Goal: Task Accomplishment & Management: Use online tool/utility

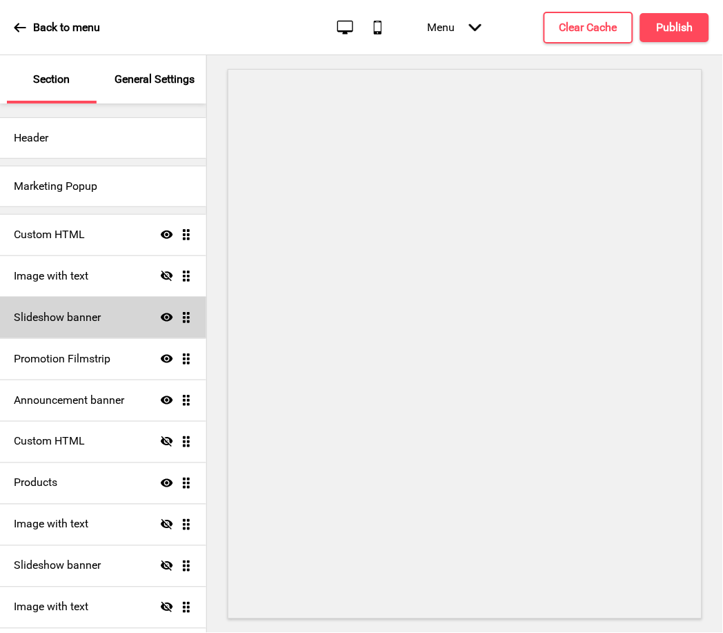
click at [86, 313] on h4 "Slideshow banner" at bounding box center [57, 317] width 87 height 15
select select "10000"
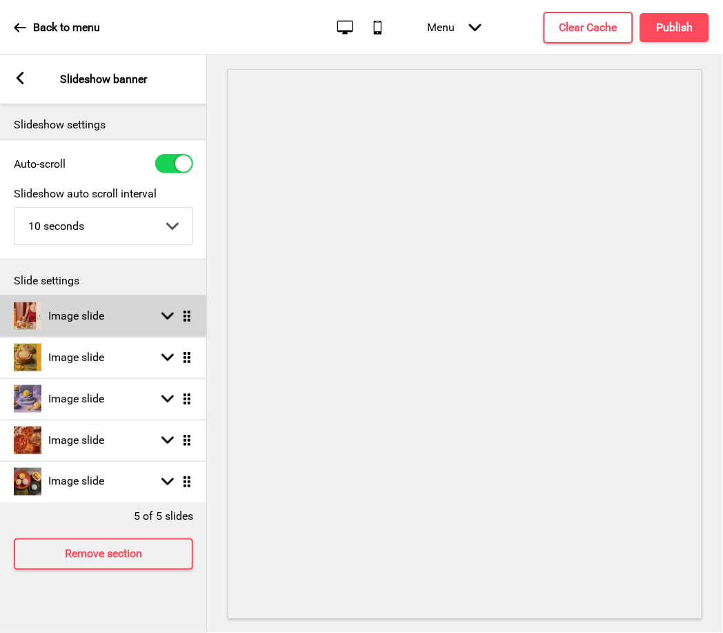
click at [173, 312] on rect at bounding box center [167, 316] width 12 height 12
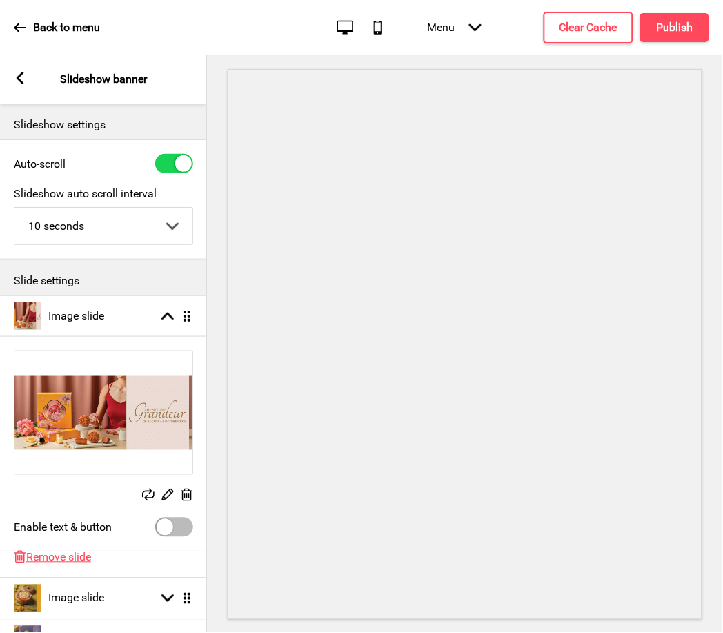
click at [144, 493] on icon at bounding box center [148, 495] width 12 height 12
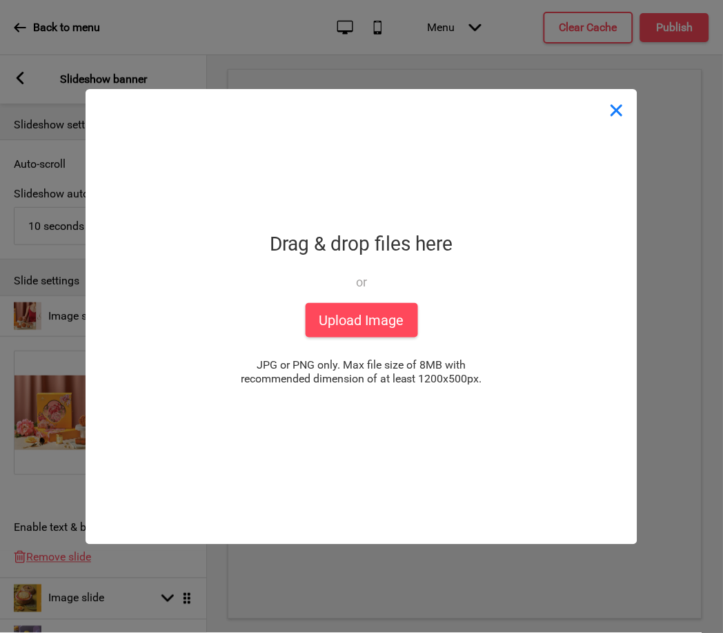
click at [618, 118] on button "Close" at bounding box center [616, 109] width 41 height 41
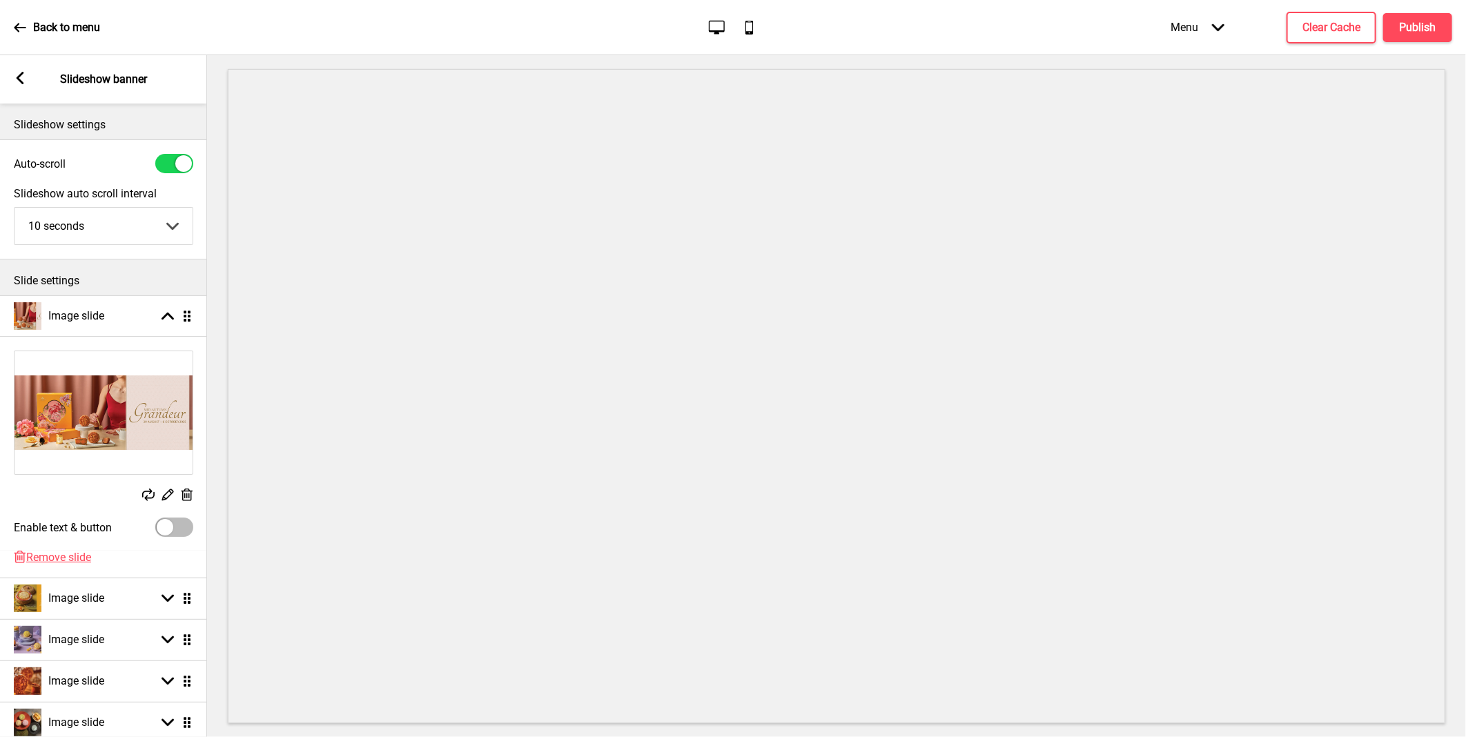
click at [49, 33] on p "Back to menu" at bounding box center [66, 27] width 67 height 15
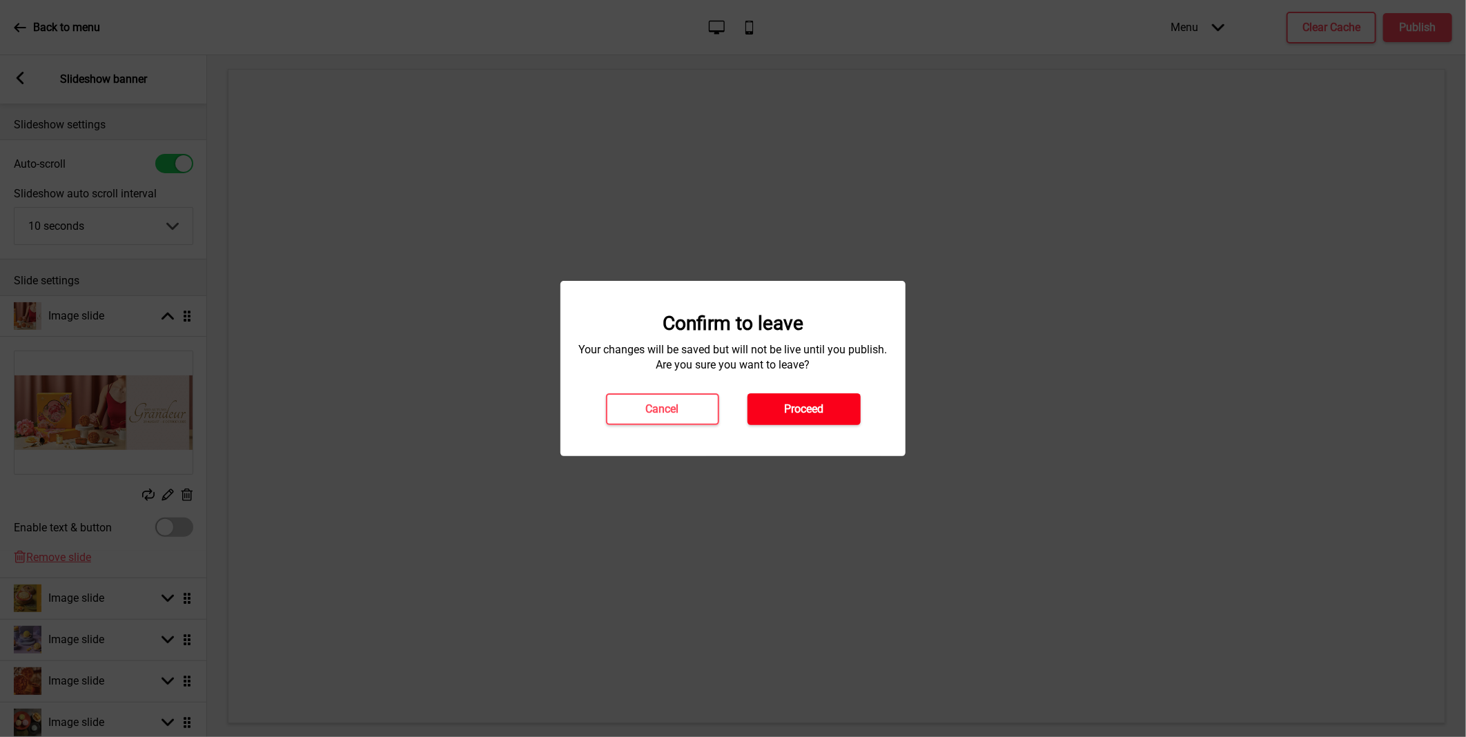
click at [722, 405] on h4 "Proceed" at bounding box center [803, 409] width 39 height 15
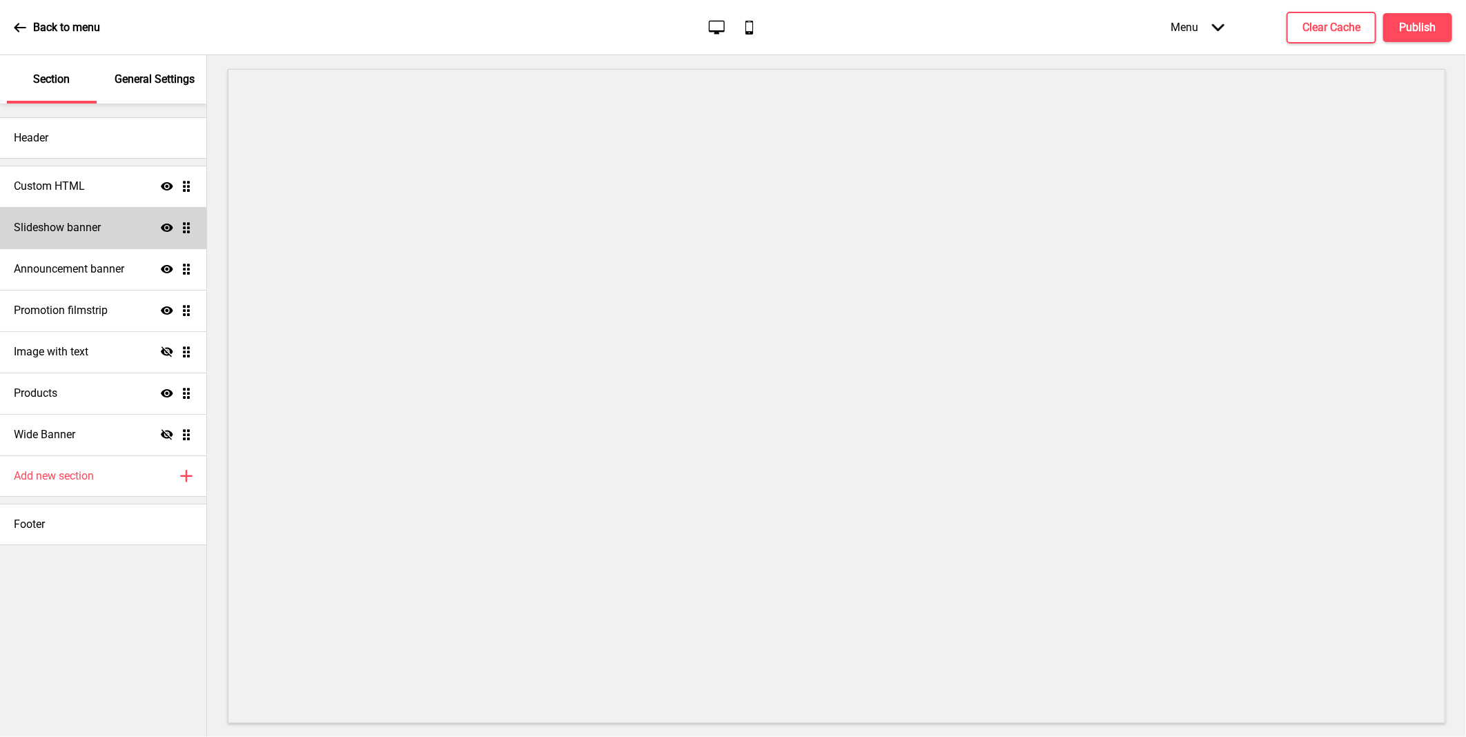
click at [92, 230] on h4 "Slideshow banner" at bounding box center [57, 227] width 87 height 15
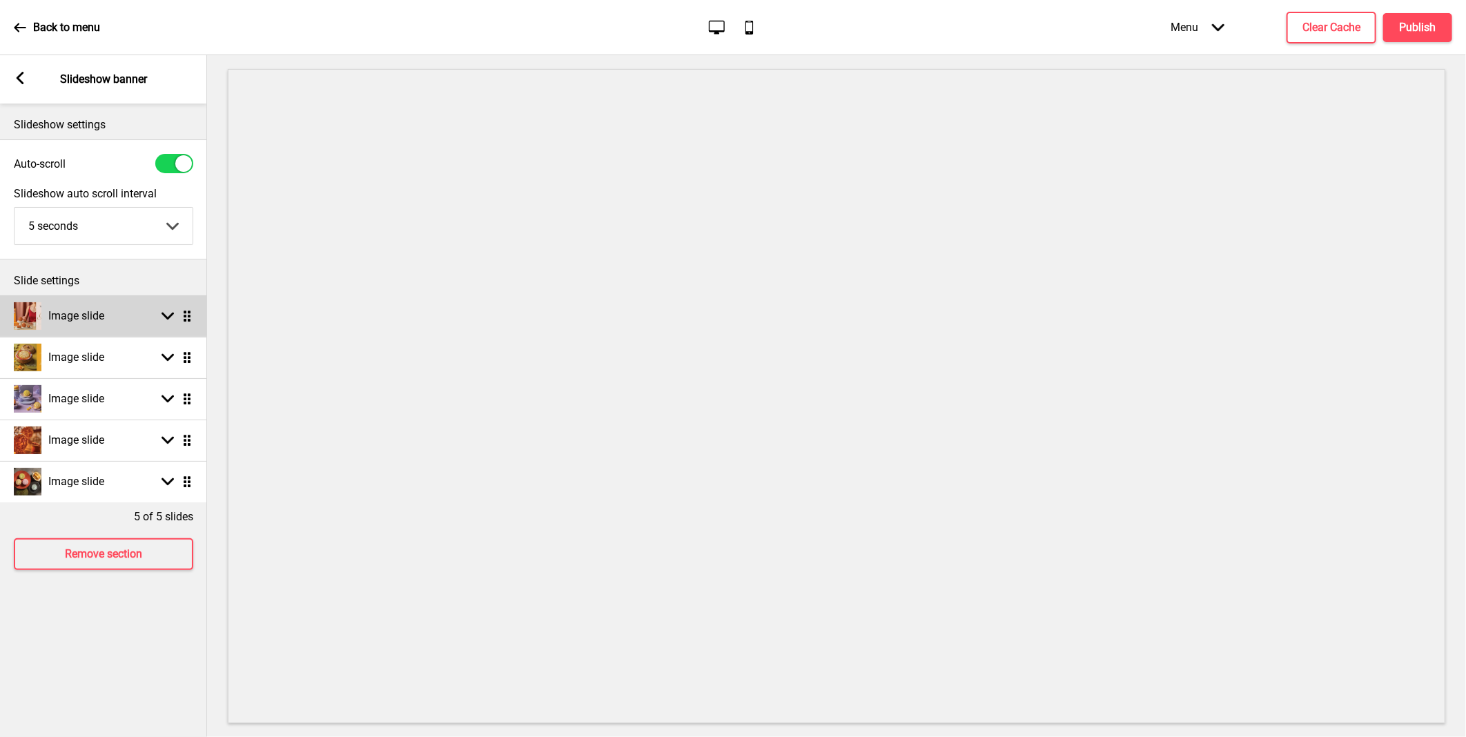
click at [173, 313] on rect at bounding box center [167, 316] width 12 height 12
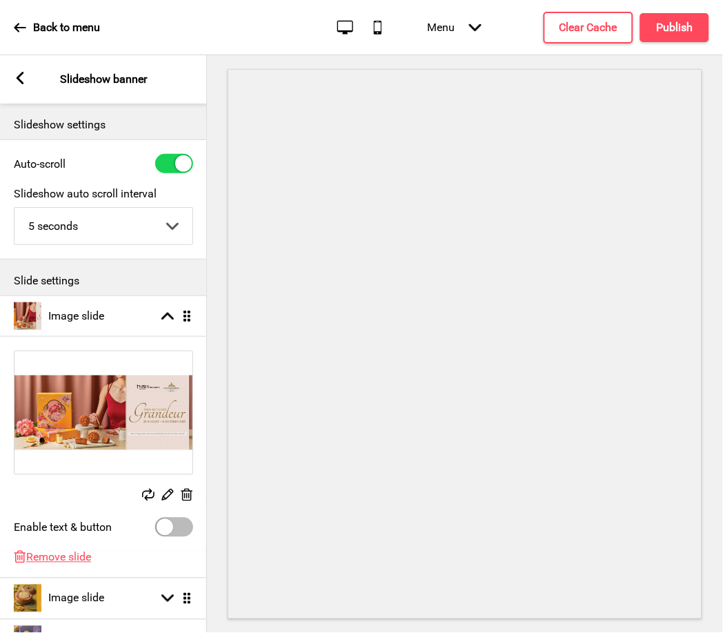
click at [146, 498] on icon at bounding box center [148, 495] width 12 height 12
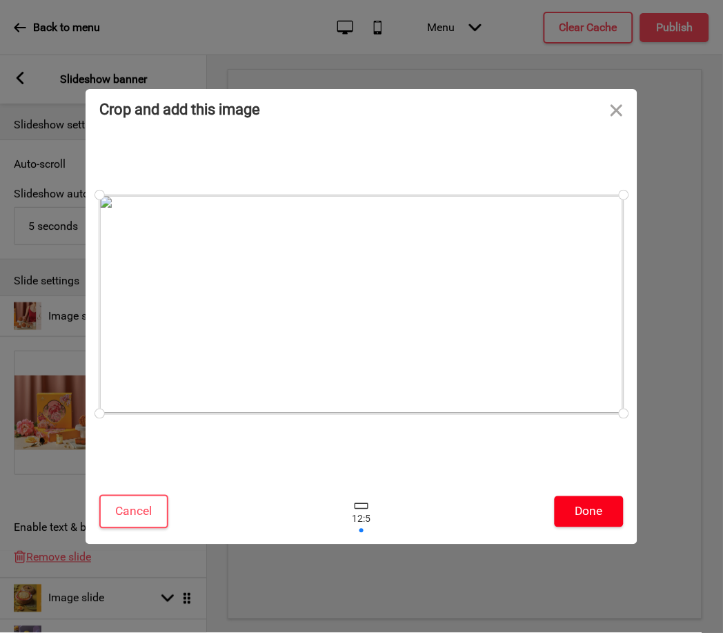
click at [590, 506] on button "Done" at bounding box center [589, 511] width 69 height 31
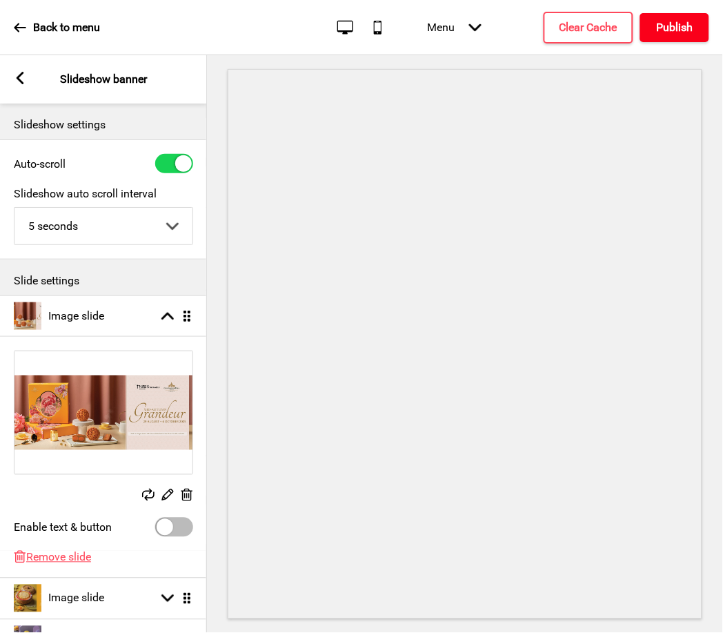
click at [681, 28] on h4 "Publish" at bounding box center [675, 27] width 37 height 15
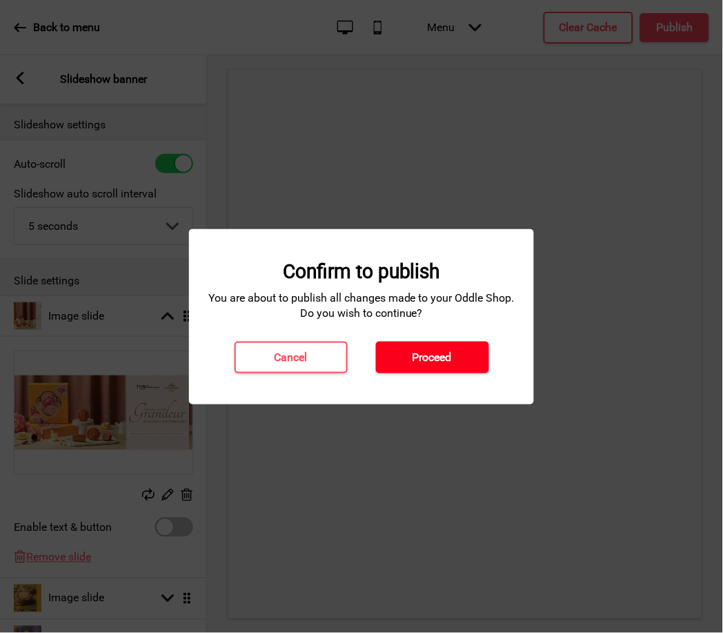
click at [431, 353] on h4 "Proceed" at bounding box center [432, 357] width 39 height 15
